Goal: Task Accomplishment & Management: Complete application form

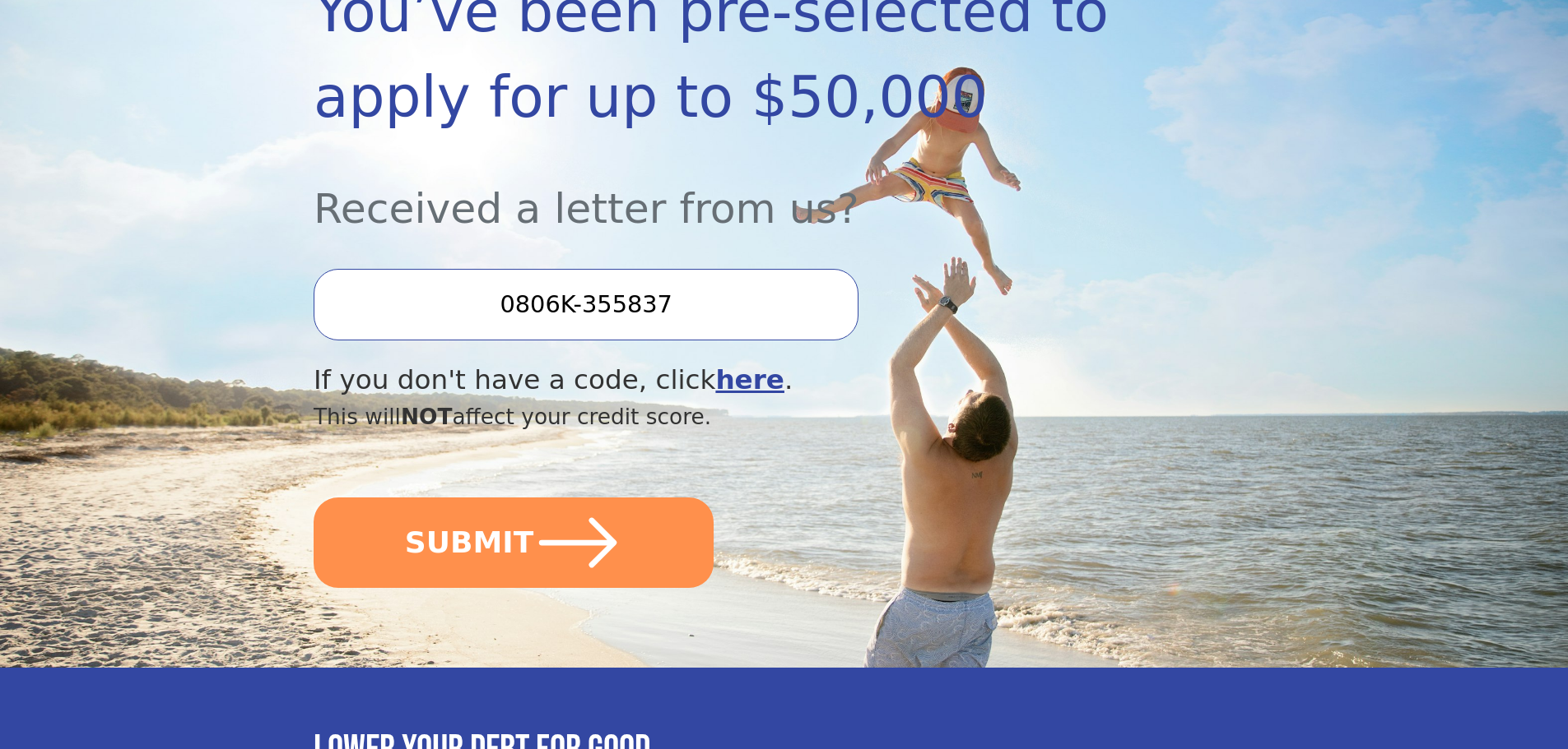
scroll to position [329, 0]
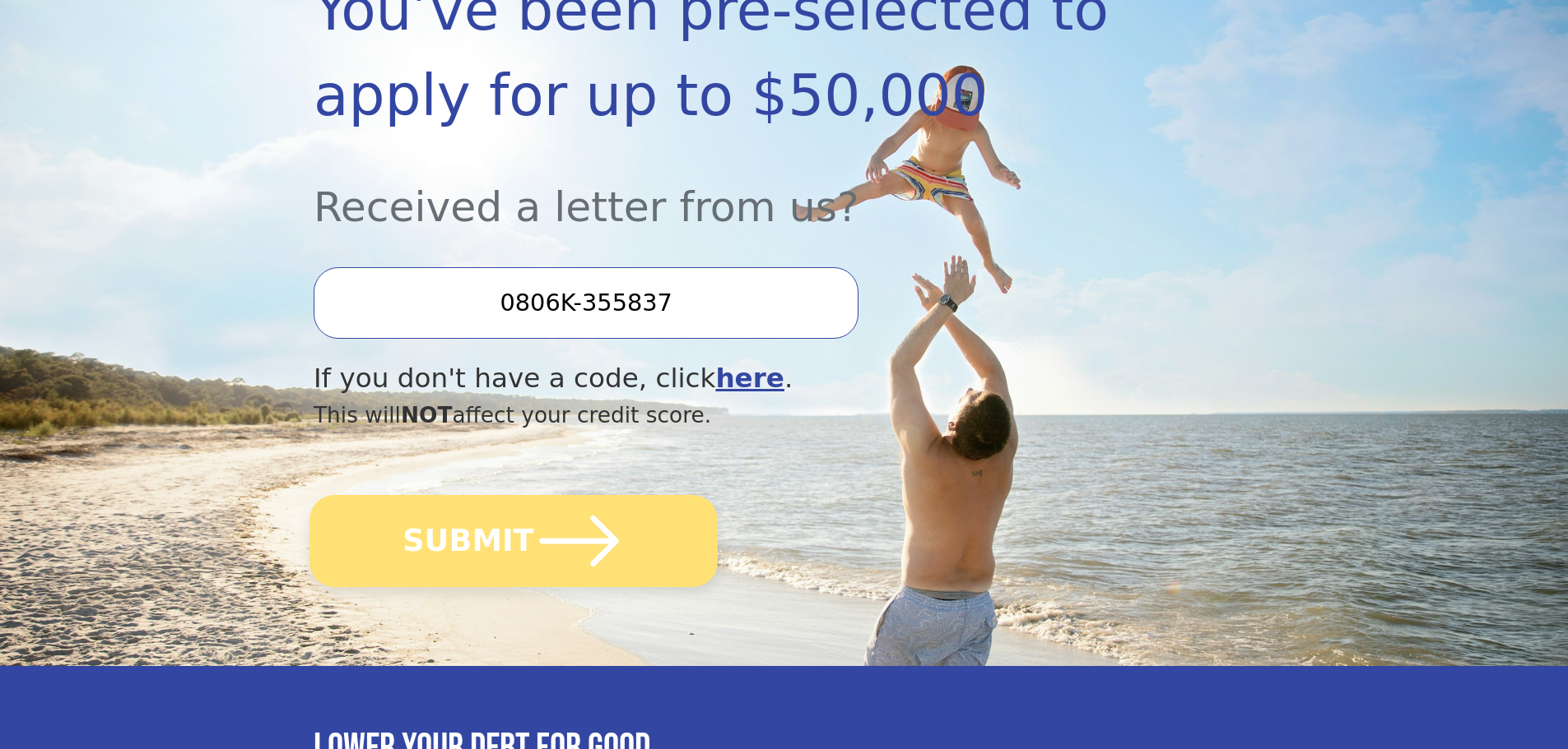
drag, startPoint x: 527, startPoint y: 546, endPoint x: 535, endPoint y: 540, distance: 10.0
click at [534, 546] on icon "submit" at bounding box center [579, 540] width 91 height 91
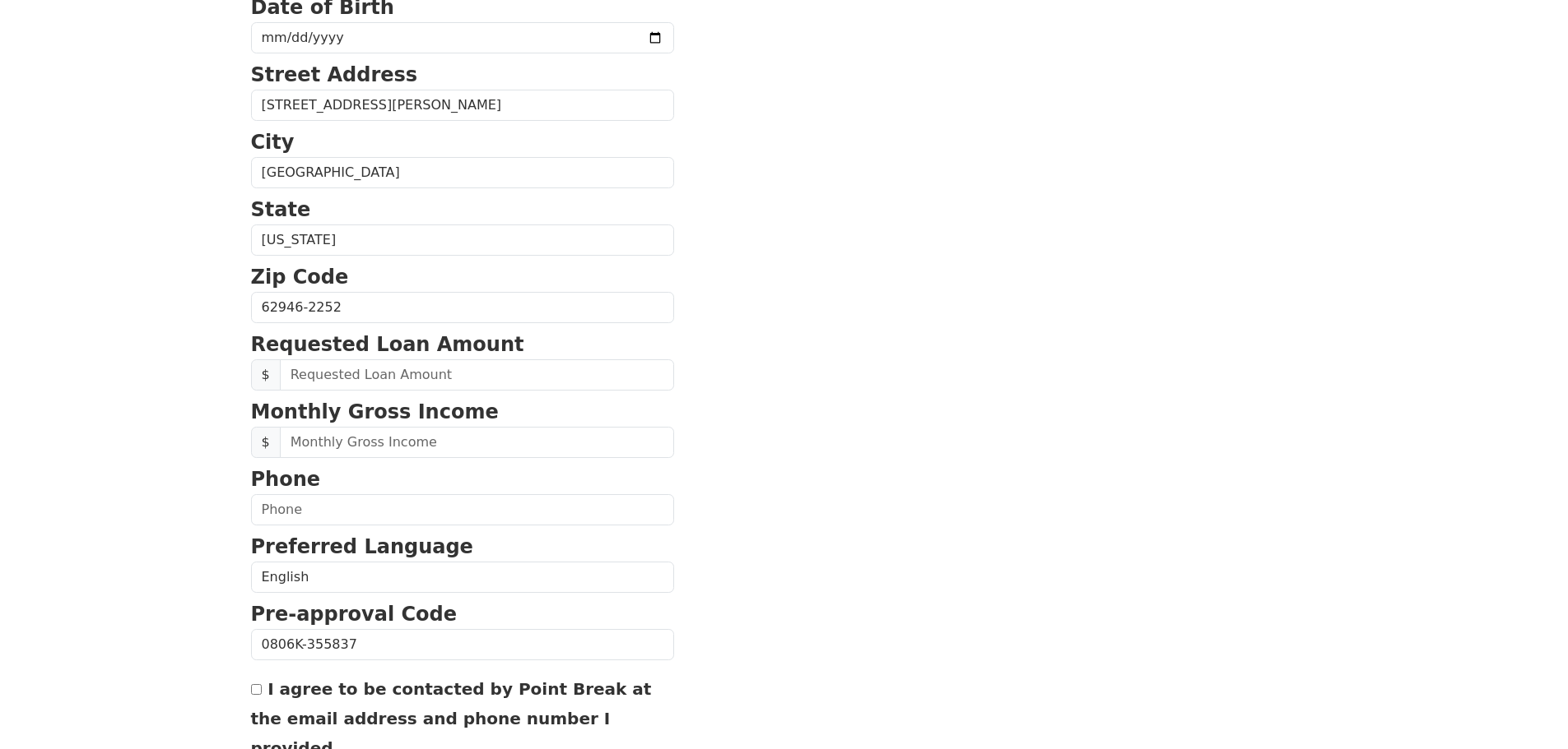
scroll to position [494, 0]
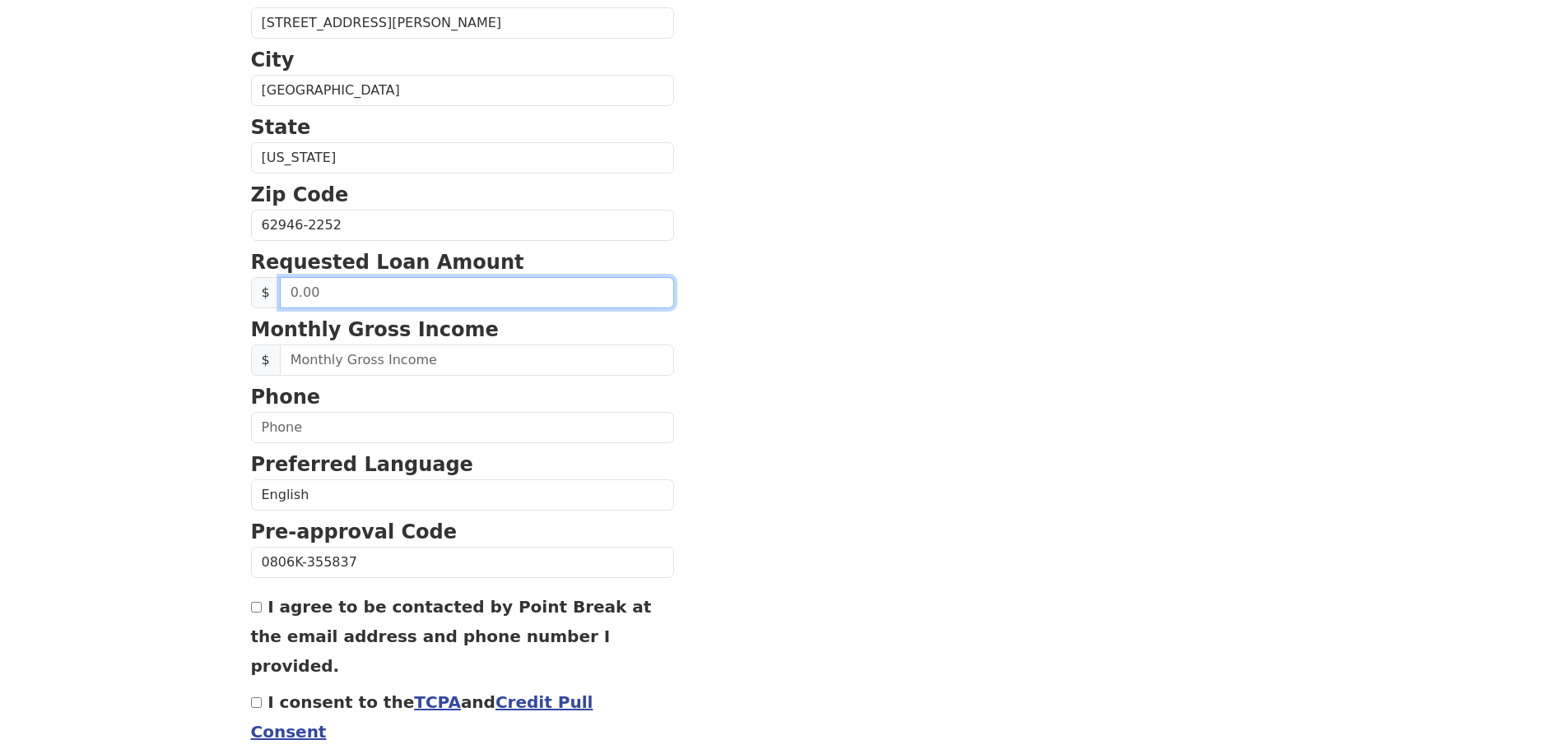
click at [414, 293] on input "text" at bounding box center [476, 292] width 394 height 31
type input "40,000.00"
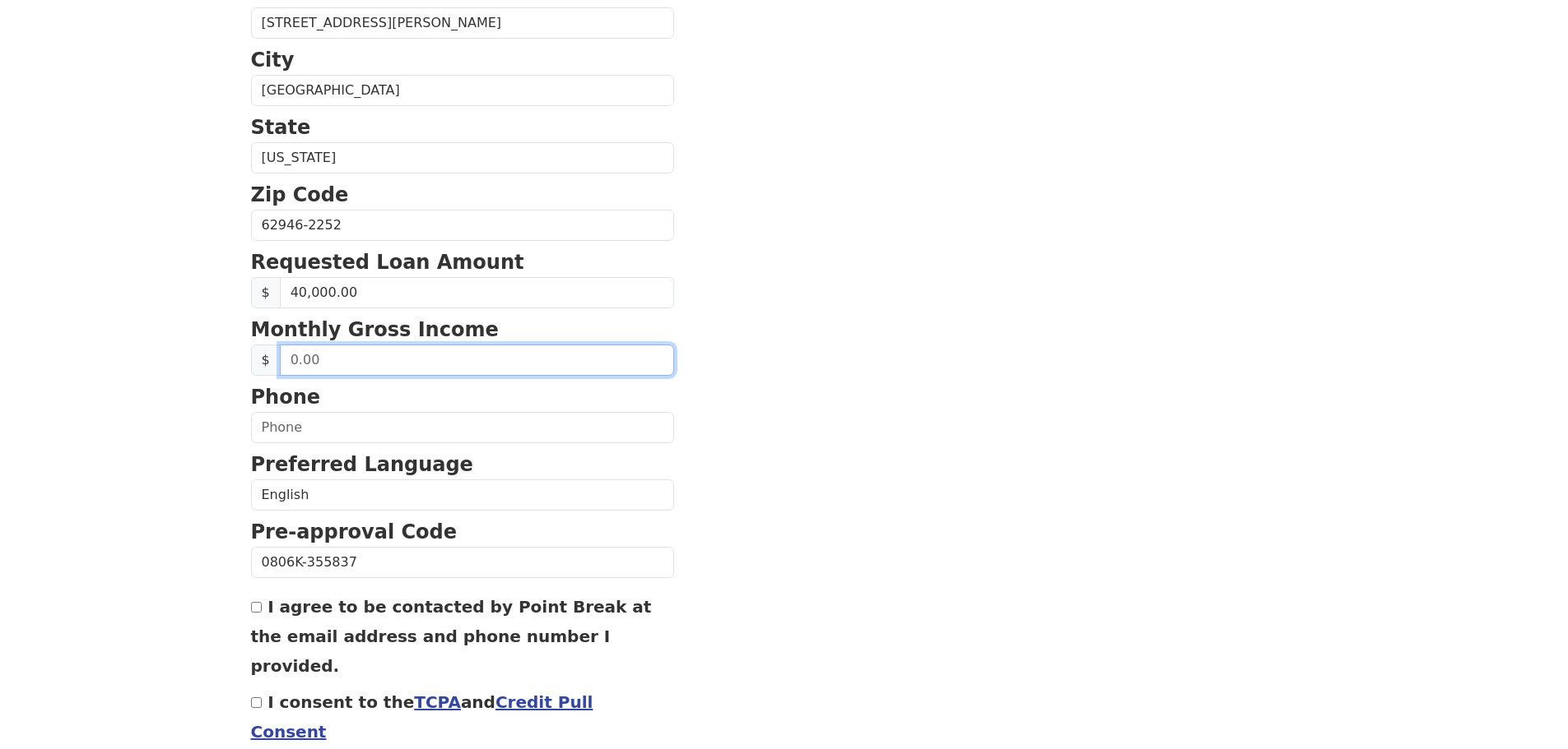
click at [336, 366] on input "text" at bounding box center [476, 360] width 394 height 31
type input "240,000.00"
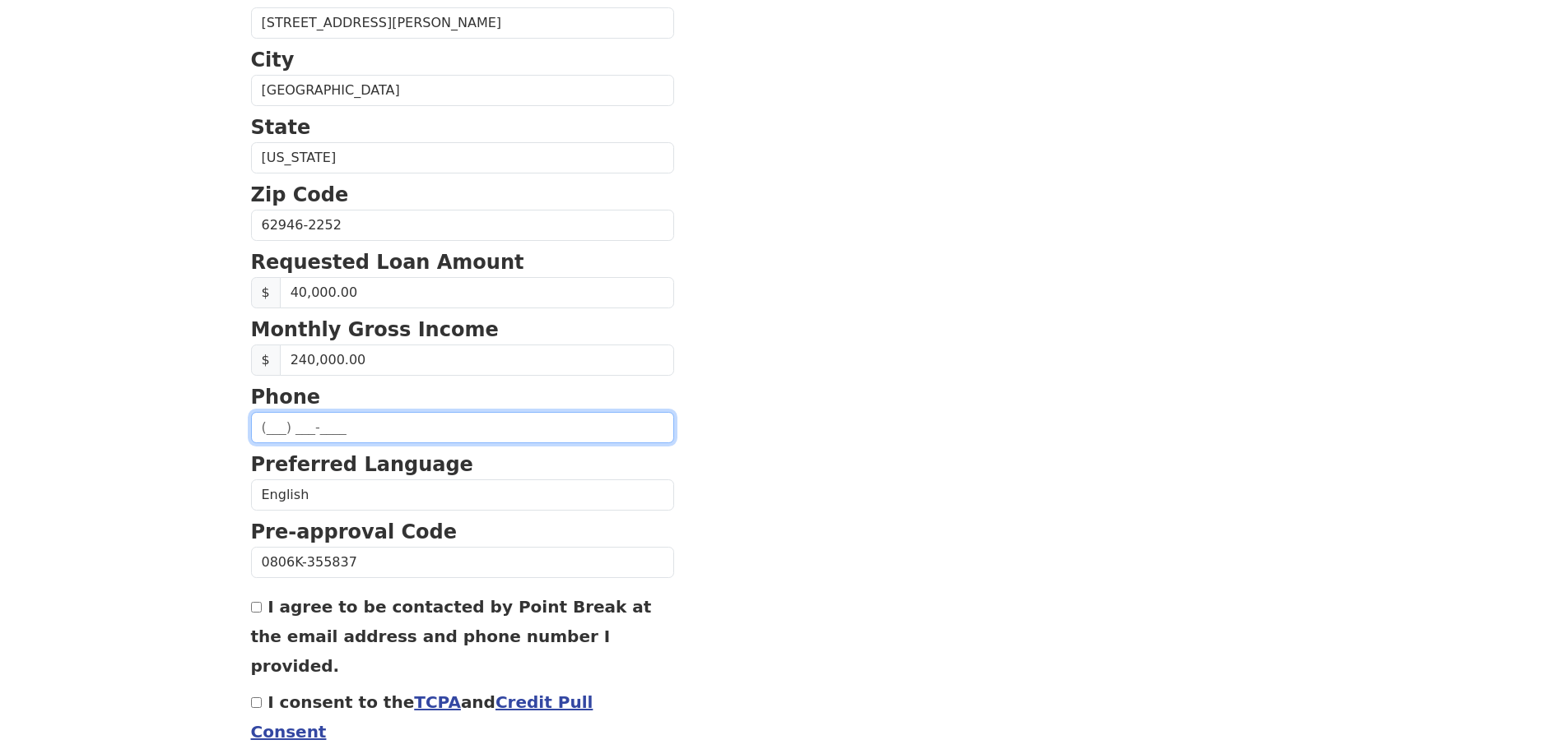
click at [271, 425] on input "text" at bounding box center [462, 427] width 423 height 31
type input "[PHONE_NUMBER]"
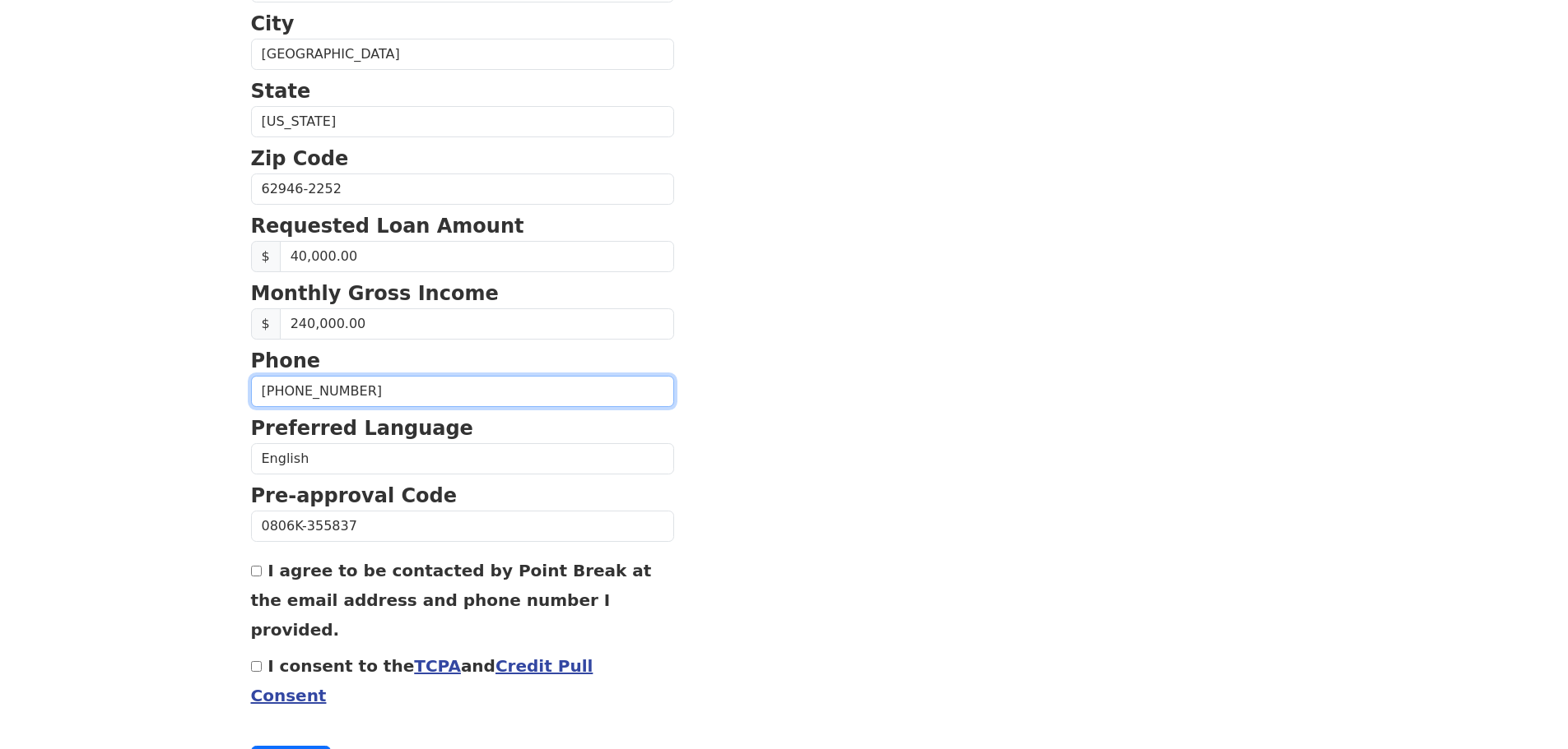
scroll to position [560, 0]
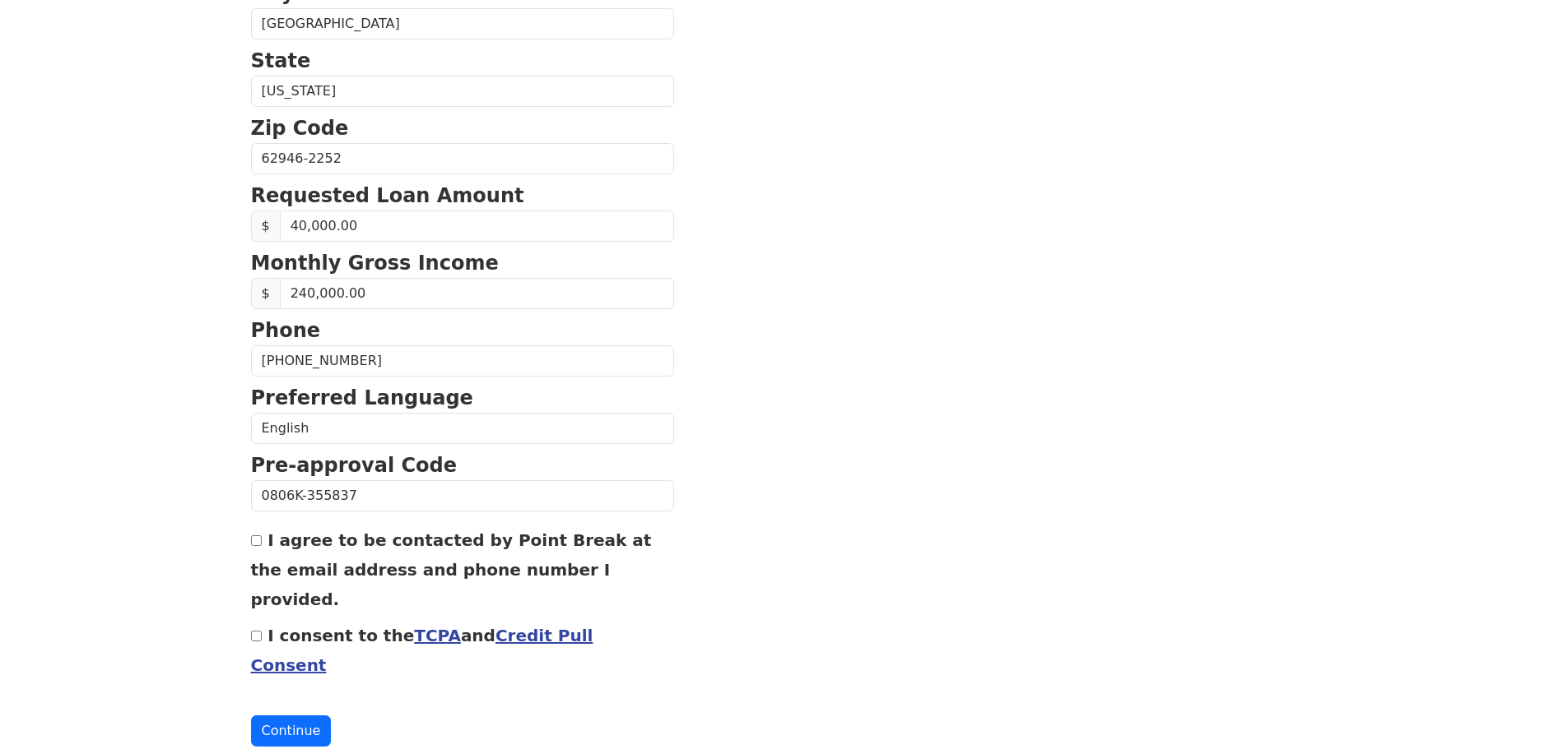
click at [256, 543] on input "I agree to be contacted by Point Break at the email address and phone number I …" at bounding box center [255, 540] width 10 height 10
checkbox input "true"
click at [256, 631] on input "I consent to the TCPA and Credit Pull Consent" at bounding box center [255, 636] width 10 height 10
checkbox input "true"
click at [292, 715] on button "Continue" at bounding box center [291, 730] width 80 height 31
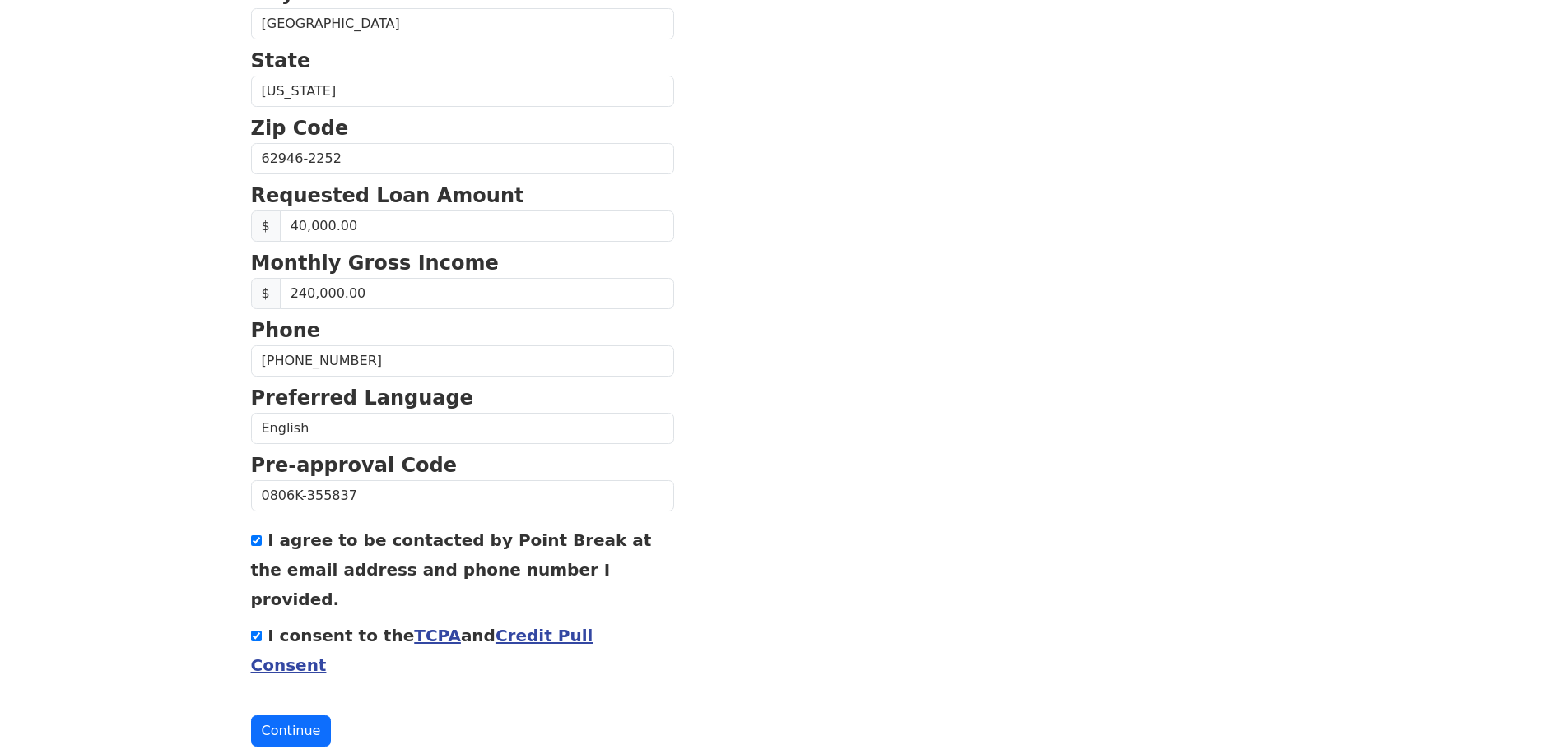
scroll to position [631, 0]
click at [289, 715] on button "Continue" at bounding box center [291, 730] width 80 height 31
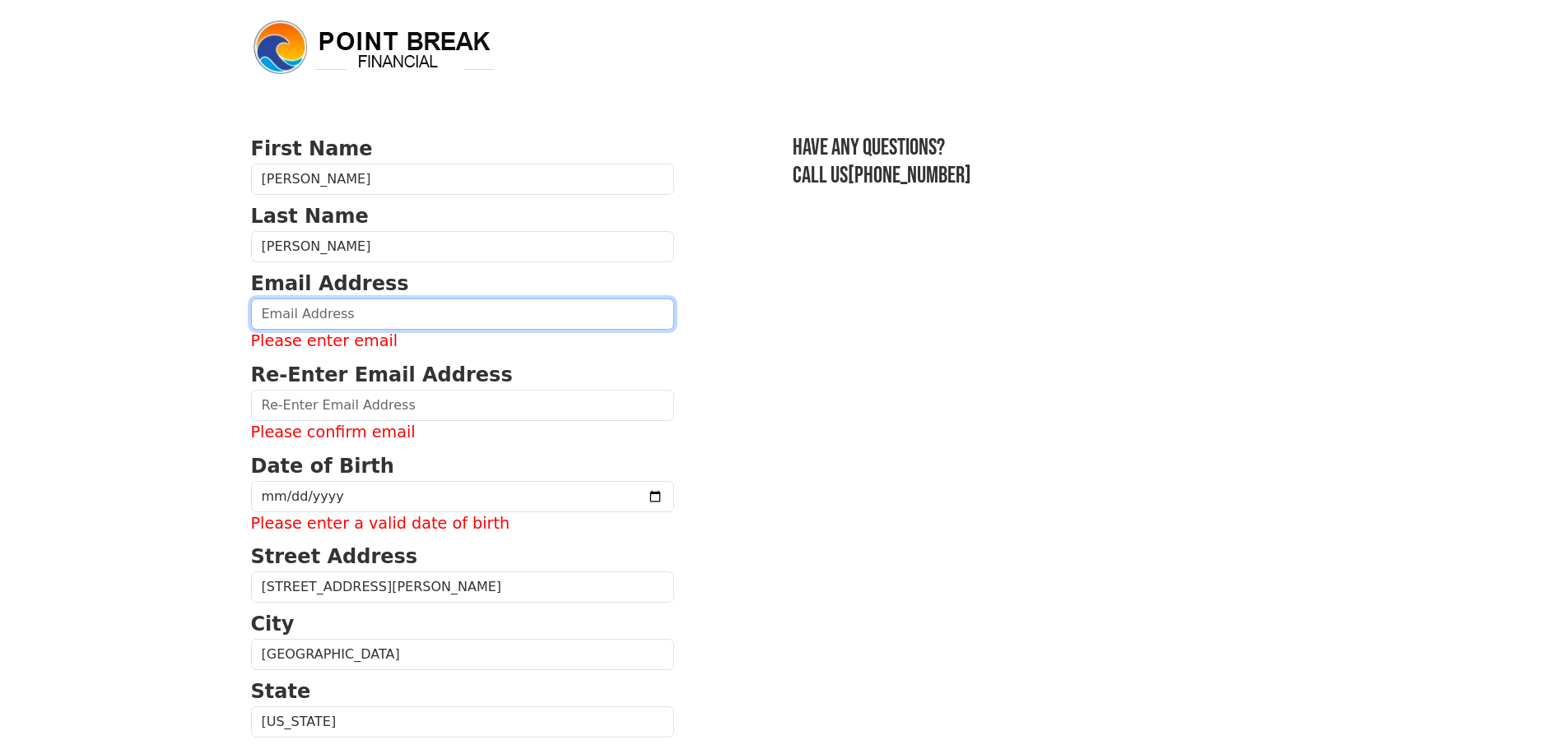
click at [360, 315] on input "email" at bounding box center [462, 313] width 423 height 31
type input "[EMAIL_ADDRESS][DOMAIN_NAME]"
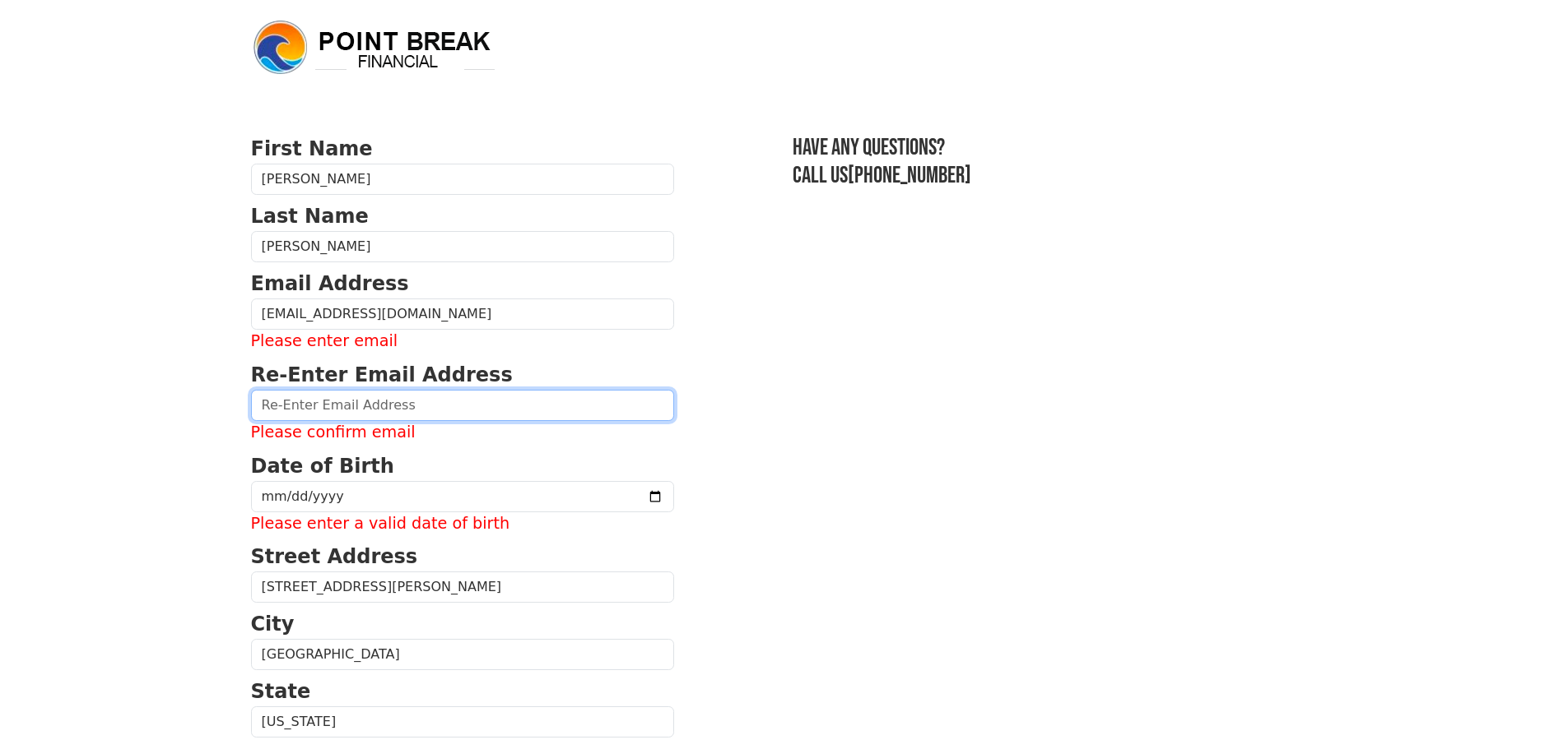
type input "[EMAIL_ADDRESS][DOMAIN_NAME]"
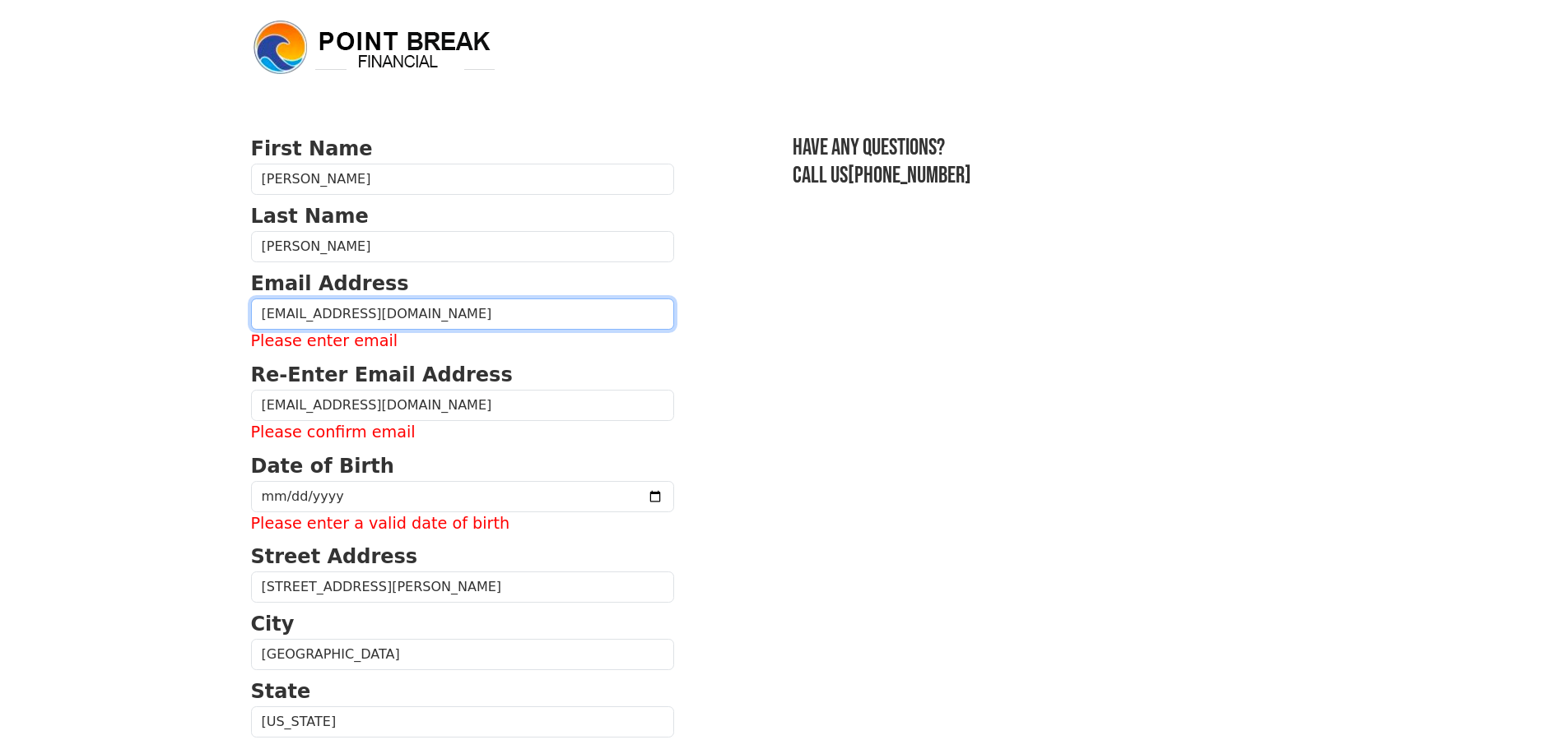
type input "[PHONE_NUMBER]"
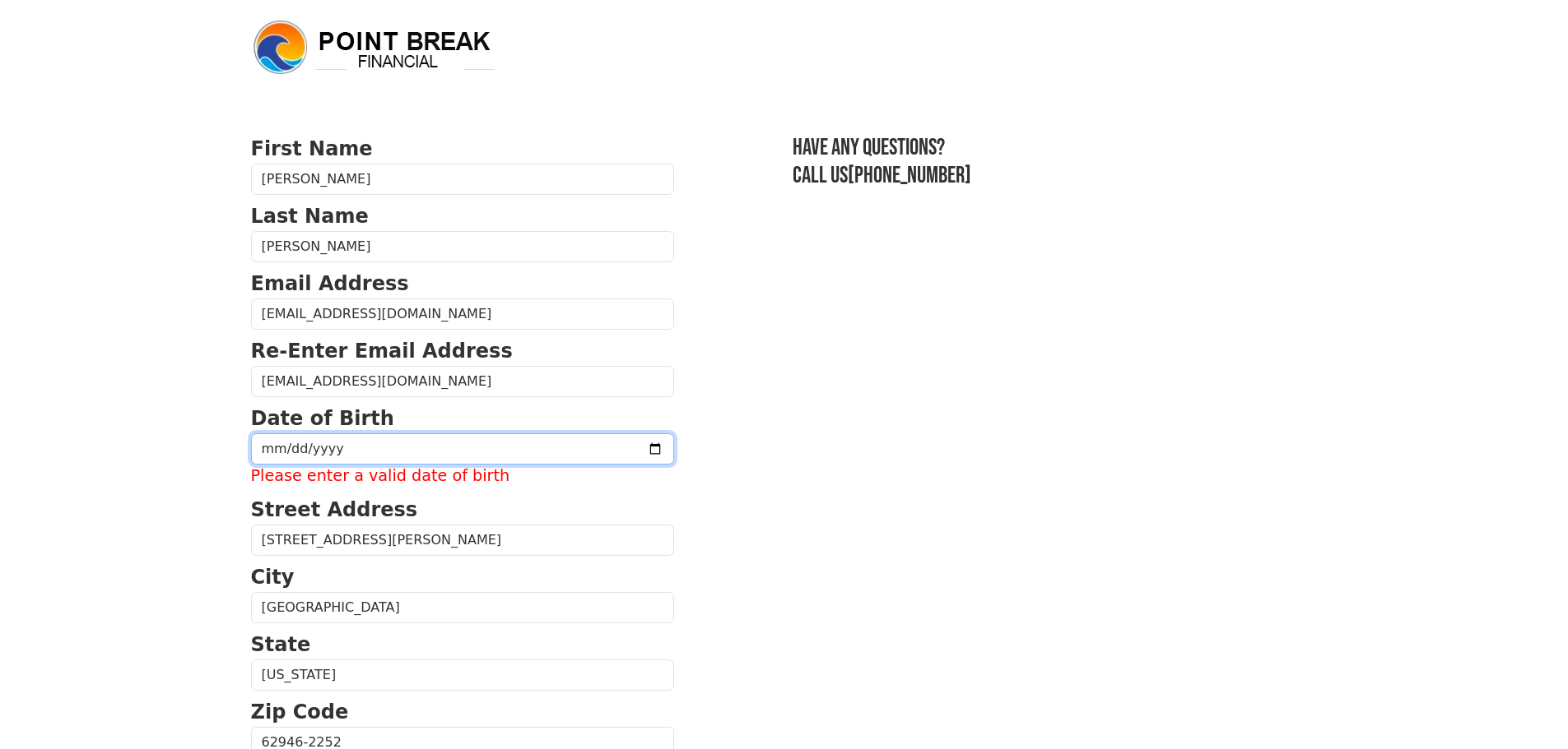
click at [265, 445] on input "date" at bounding box center [462, 449] width 423 height 31
type input "[DATE]"
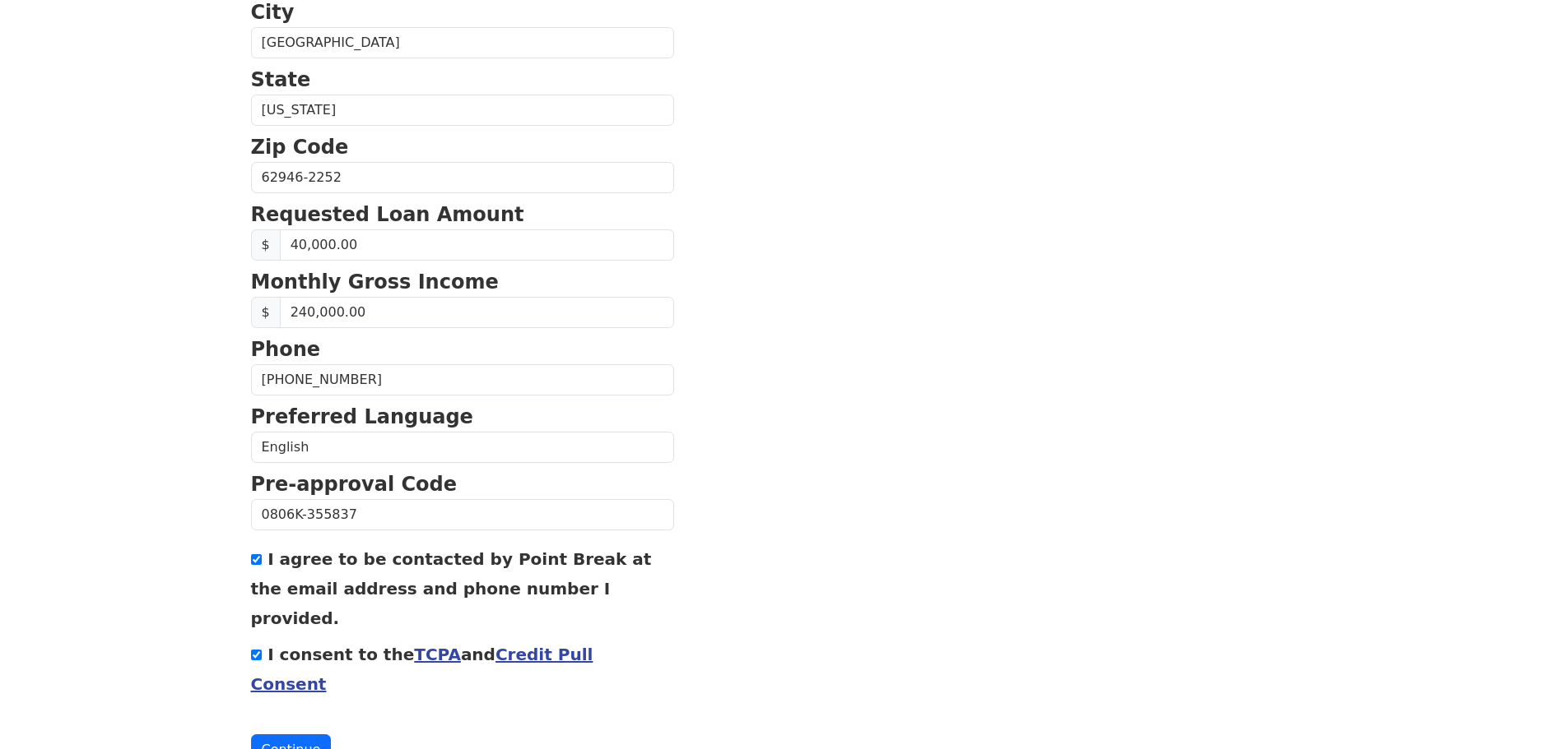
scroll to position [560, 0]
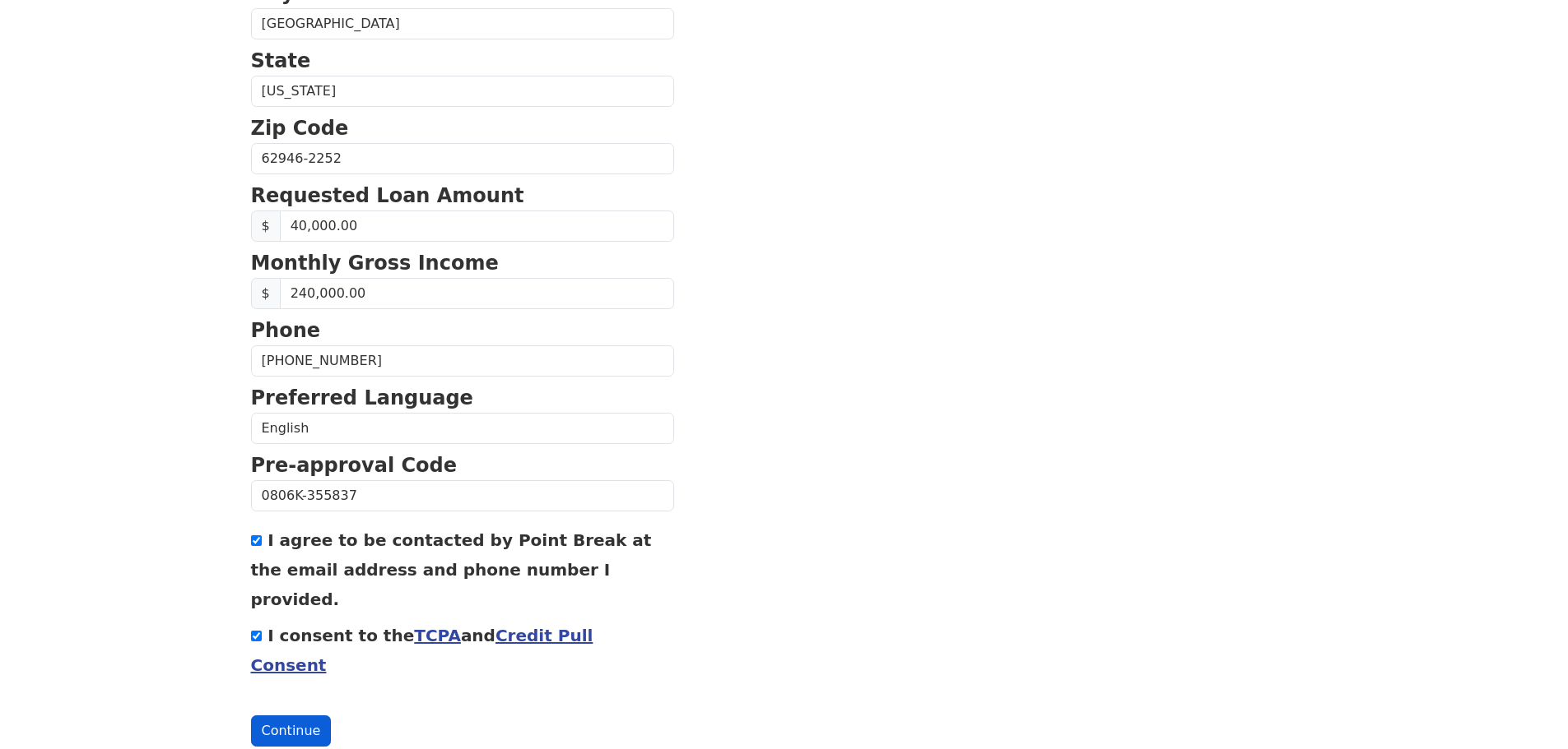
click at [277, 715] on button "Continue" at bounding box center [291, 730] width 80 height 31
